Goal: Find specific page/section: Find specific page/section

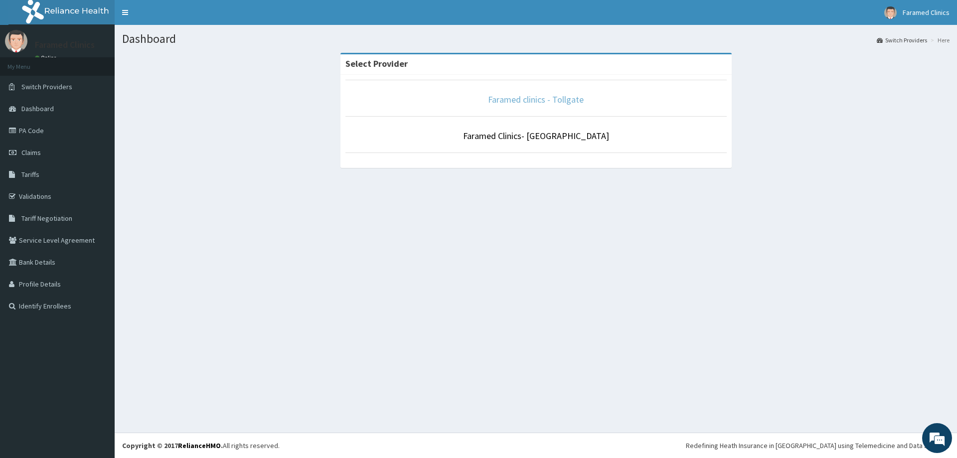
click at [553, 98] on link "Faramed clinics - Tollgate" at bounding box center [536, 99] width 96 height 11
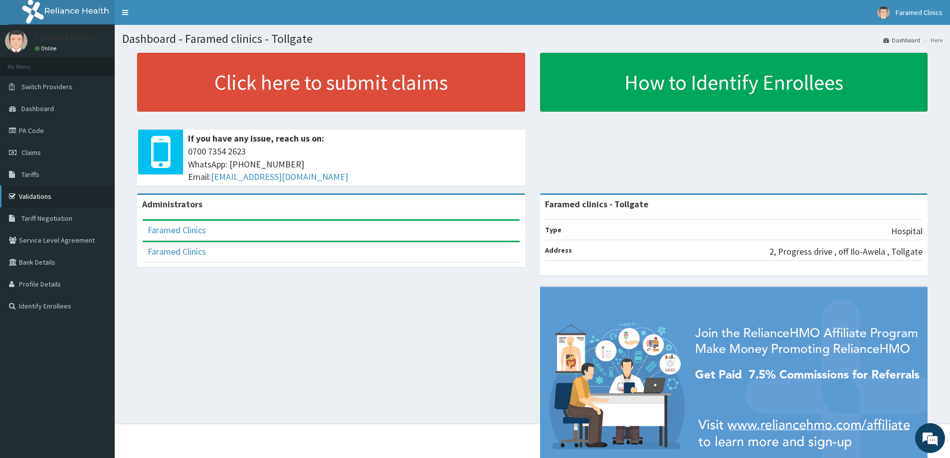
click at [34, 191] on link "Validations" at bounding box center [57, 196] width 115 height 22
